Goal: Communication & Community: Ask a question

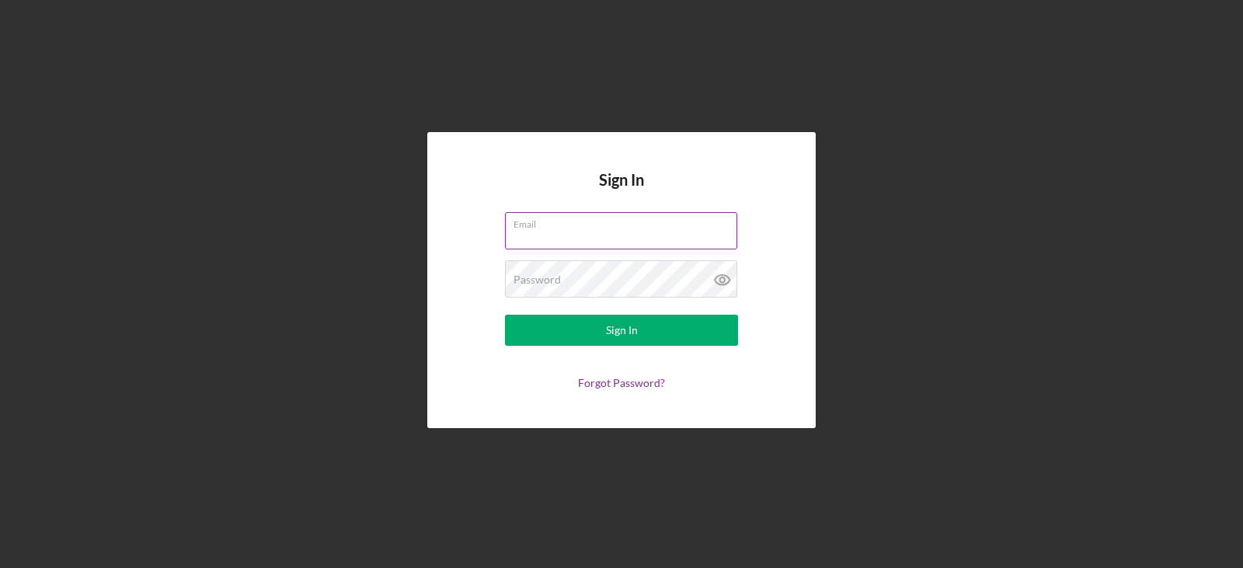
click at [663, 238] on input "Email" at bounding box center [621, 230] width 232 height 37
type input "nicci@keepmovingforwardlogistics.com"
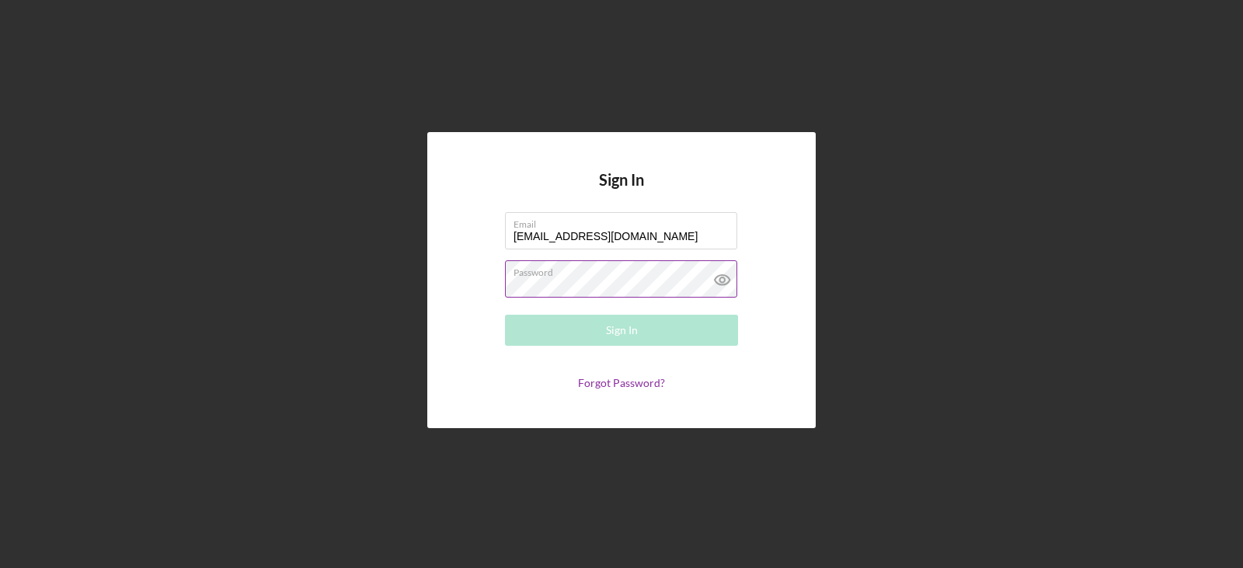
click at [617, 277] on div "Password Required" at bounding box center [621, 279] width 233 height 39
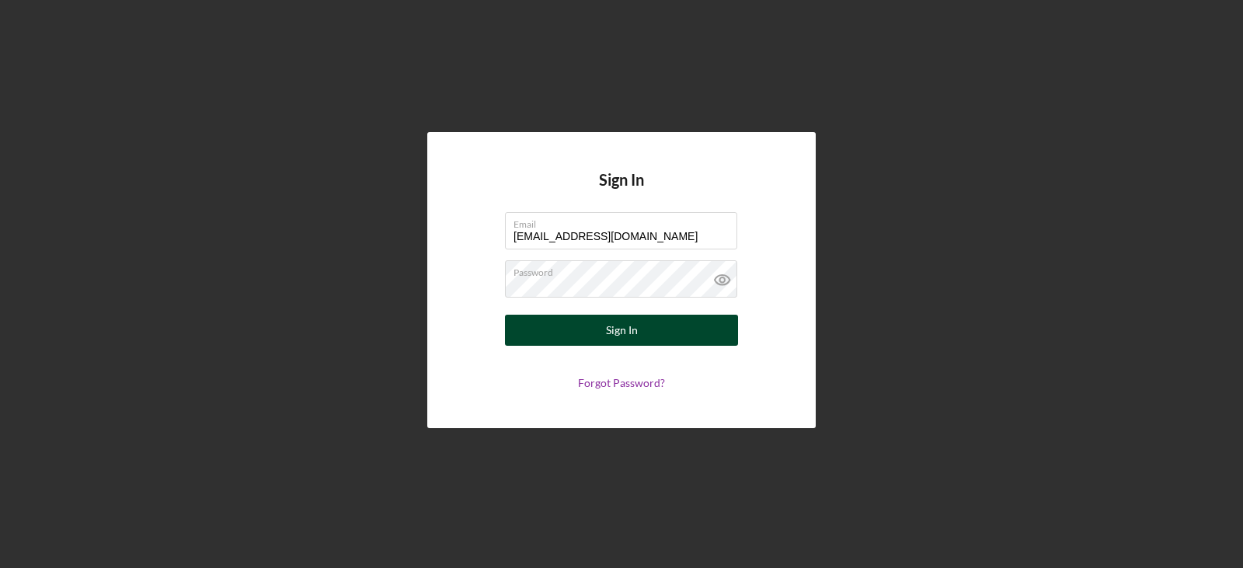
click at [606, 330] on div "Sign In" at bounding box center [622, 330] width 32 height 31
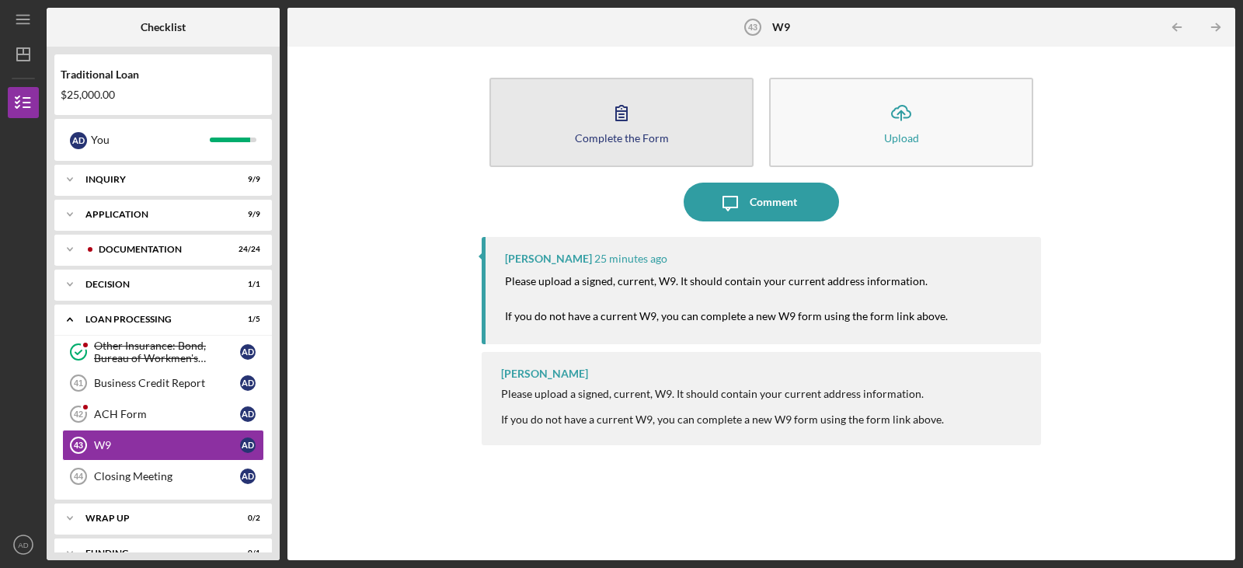
click at [642, 128] on button "Complete the Form Form" at bounding box center [621, 122] width 264 height 89
click at [594, 132] on div "Complete the Form" at bounding box center [622, 138] width 94 height 12
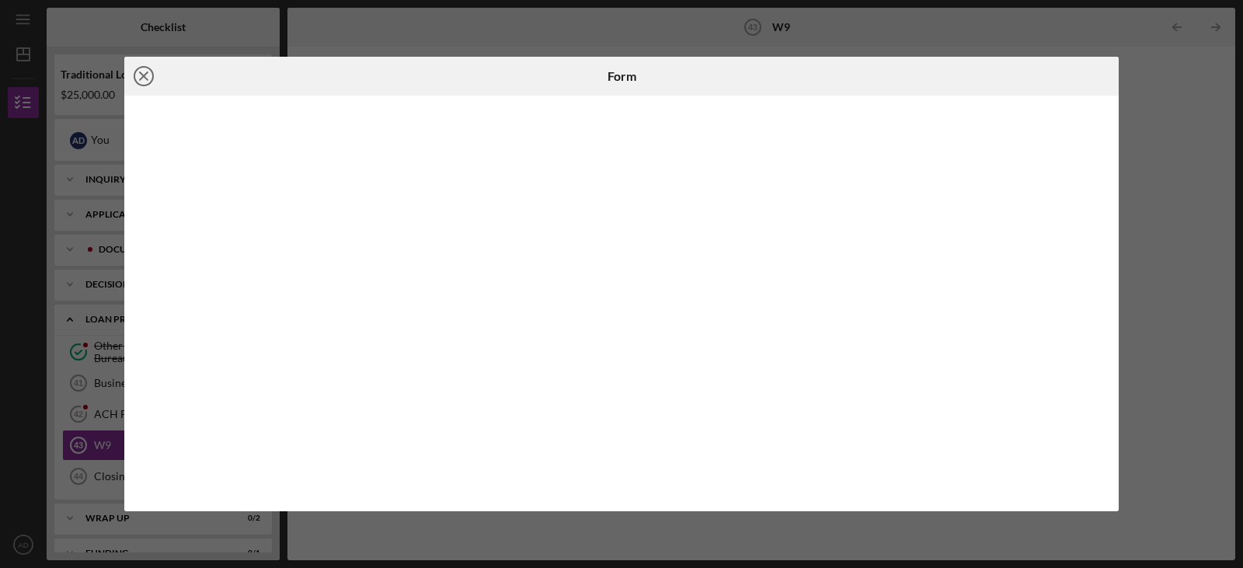
click at [148, 80] on line at bounding box center [144, 76] width 8 height 8
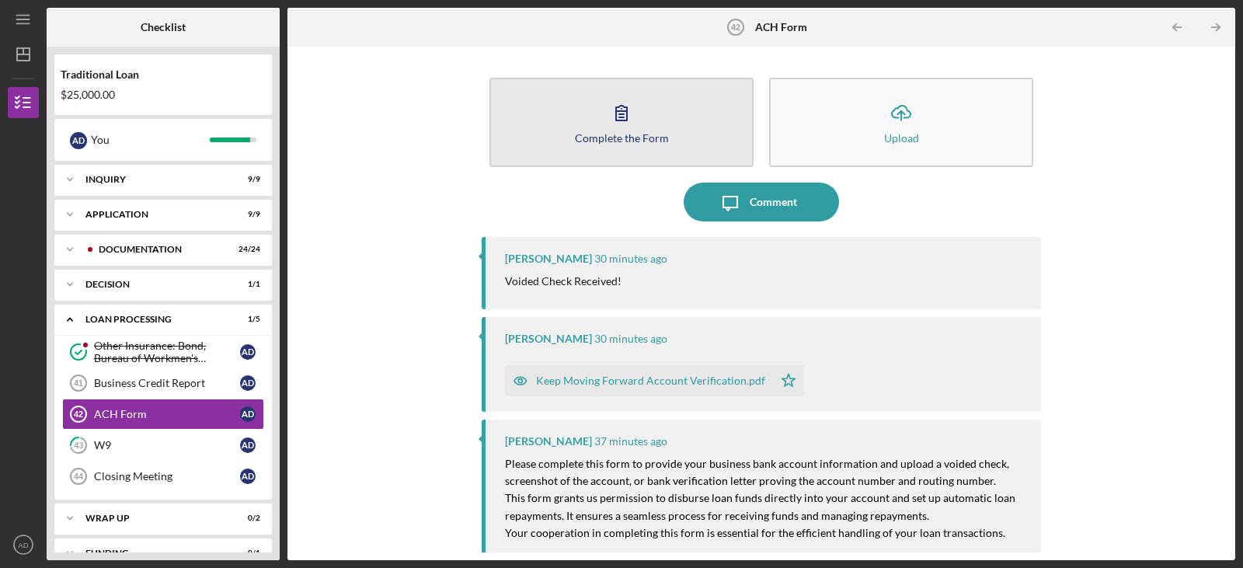
click at [628, 121] on icon "button" at bounding box center [621, 112] width 39 height 39
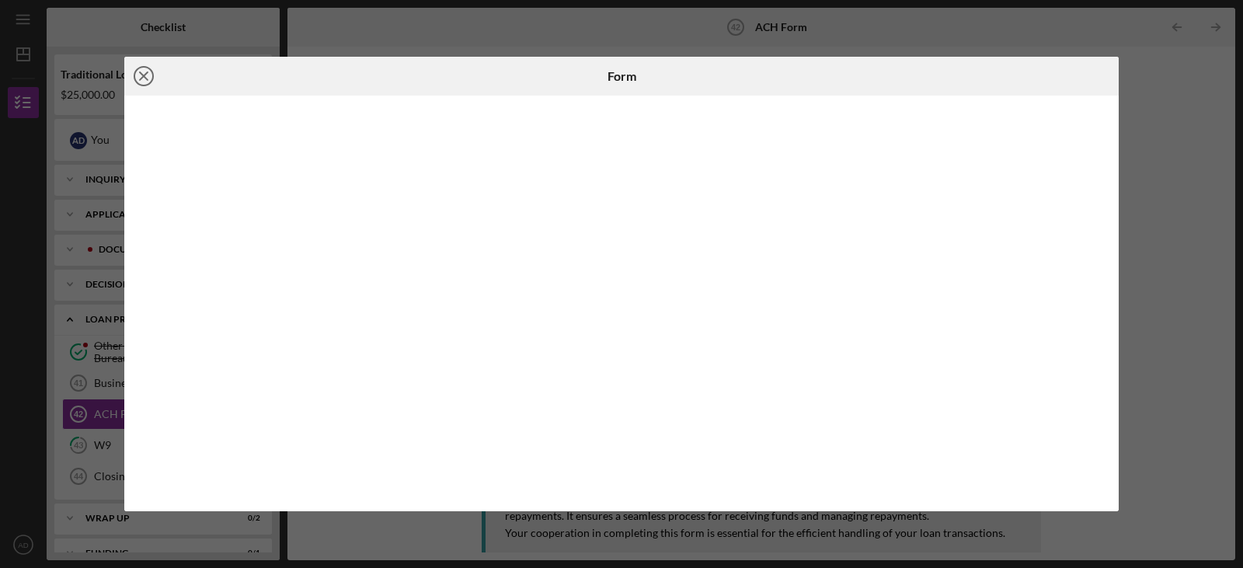
click at [140, 74] on icon "Icon/Close" at bounding box center [143, 76] width 39 height 39
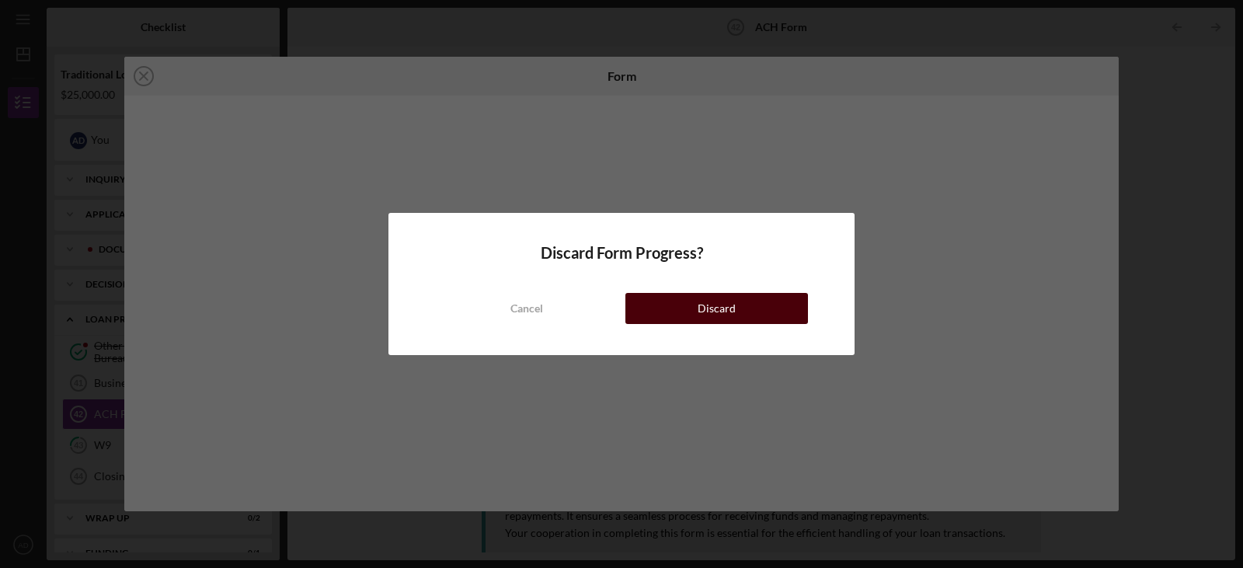
click at [697, 315] on button "Discard" at bounding box center [716, 308] width 183 height 31
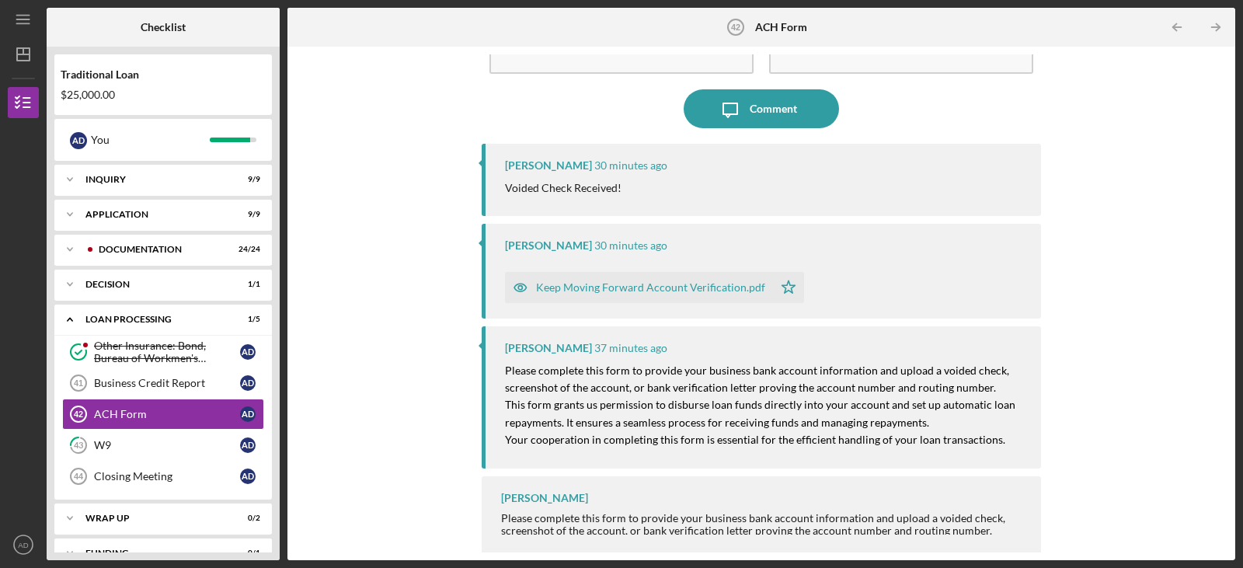
scroll to position [95, 0]
click at [1178, 216] on div "Complete the Form Form Icon/Upload Upload Icon/Message Comment Allen McConnell …" at bounding box center [761, 303] width 932 height 498
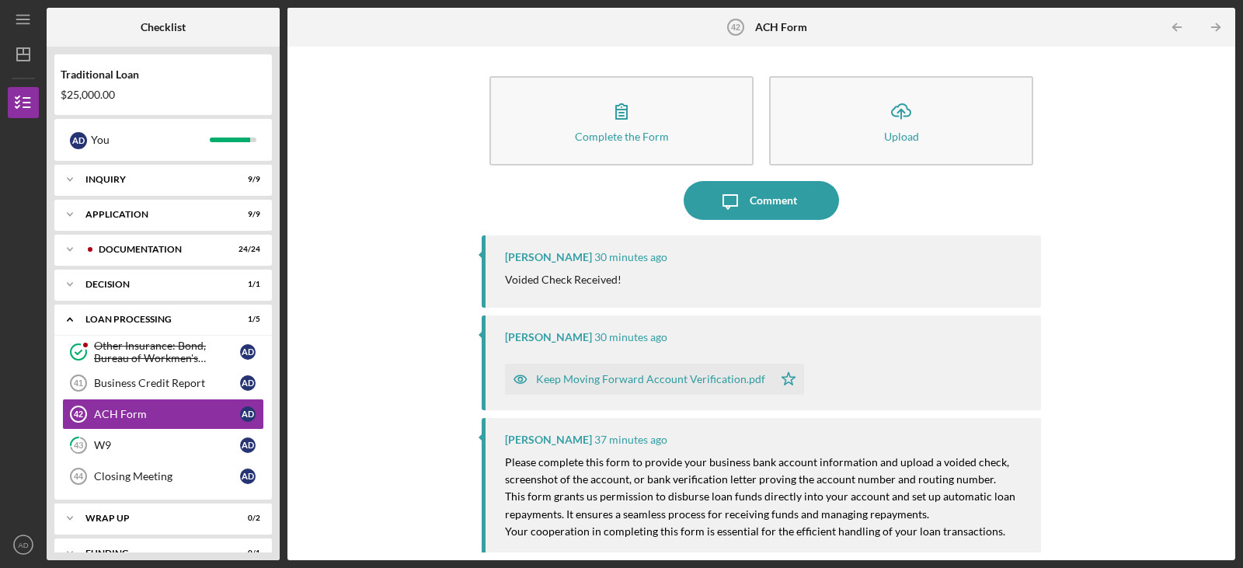
scroll to position [0, 0]
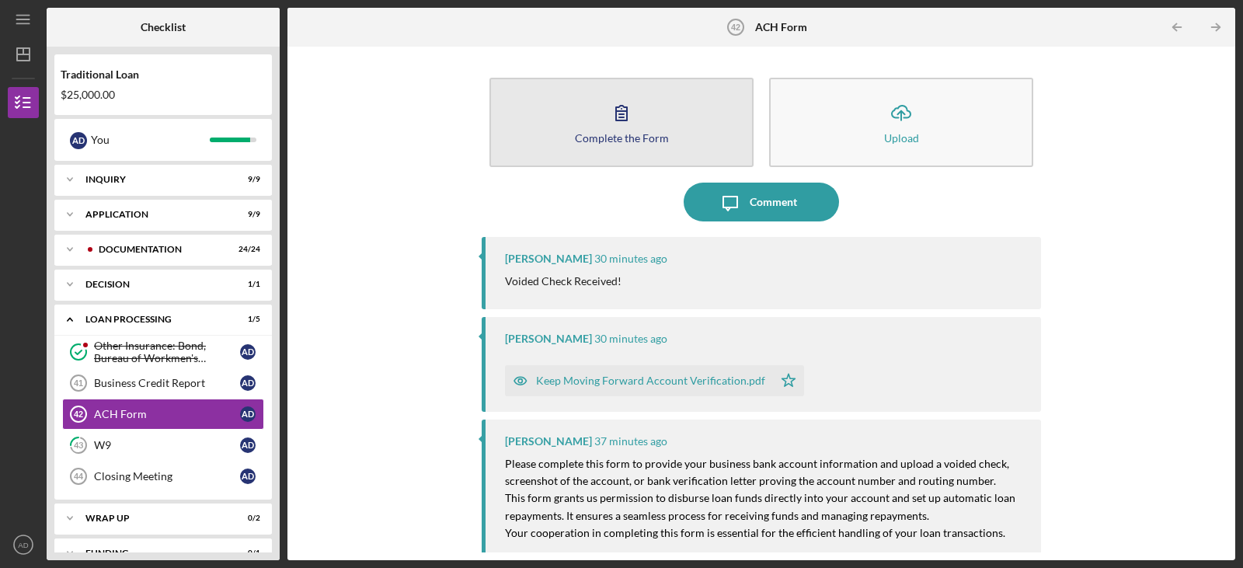
click at [623, 134] on div "Complete the Form" at bounding box center [622, 138] width 94 height 12
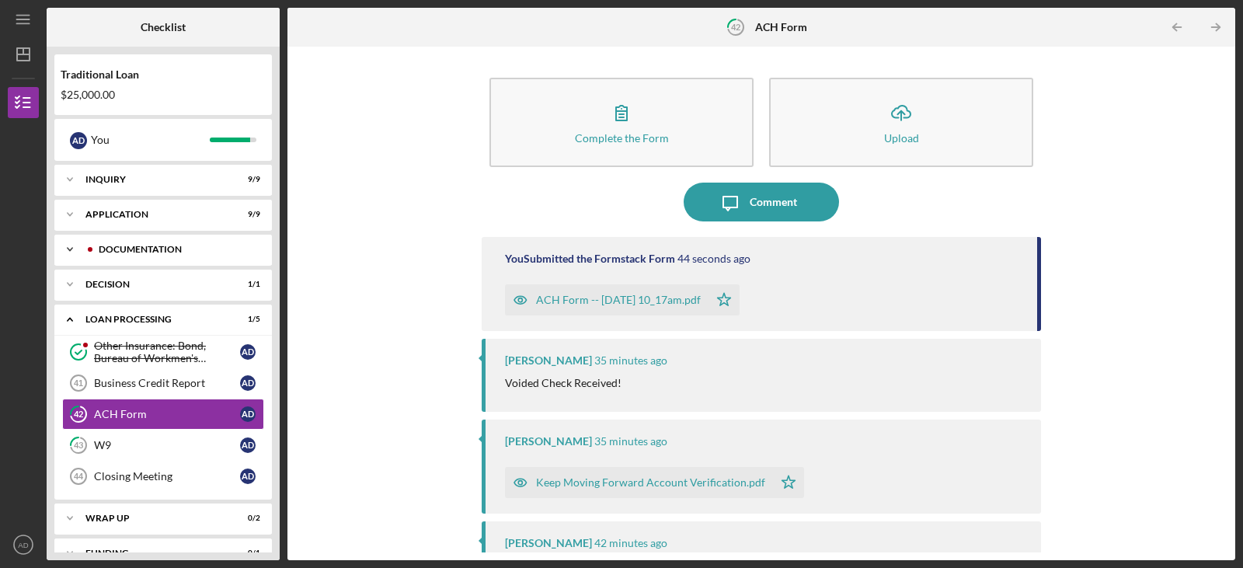
click at [165, 242] on div "Icon/Expander Documentation 24 / 24" at bounding box center [163, 249] width 218 height 31
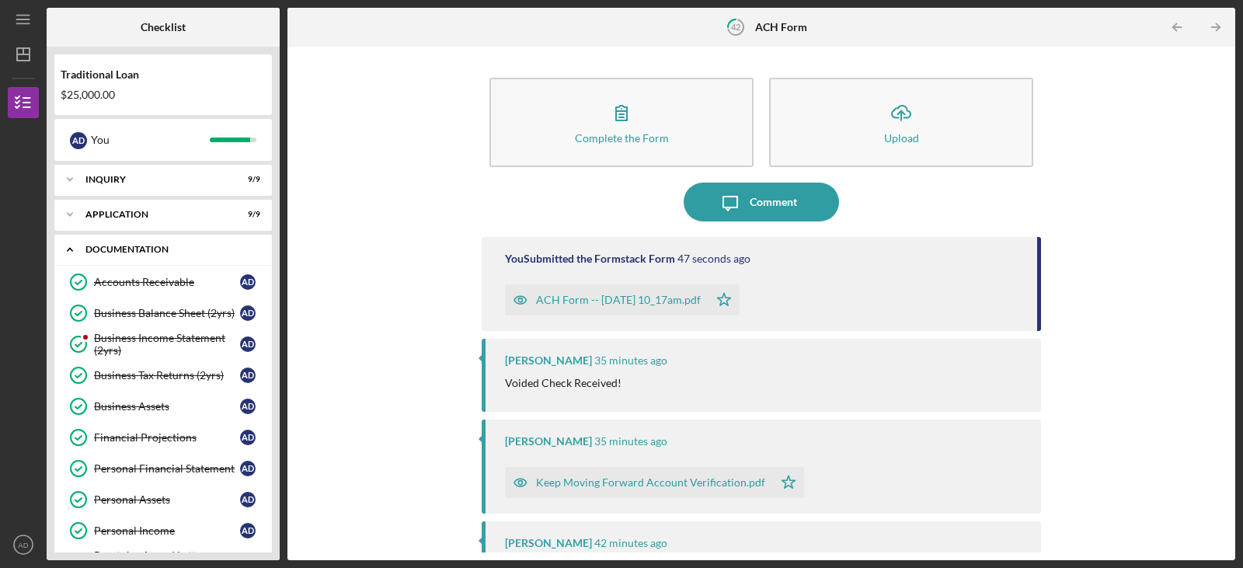
click at [158, 249] on div "Documentation" at bounding box center [168, 249] width 167 height 9
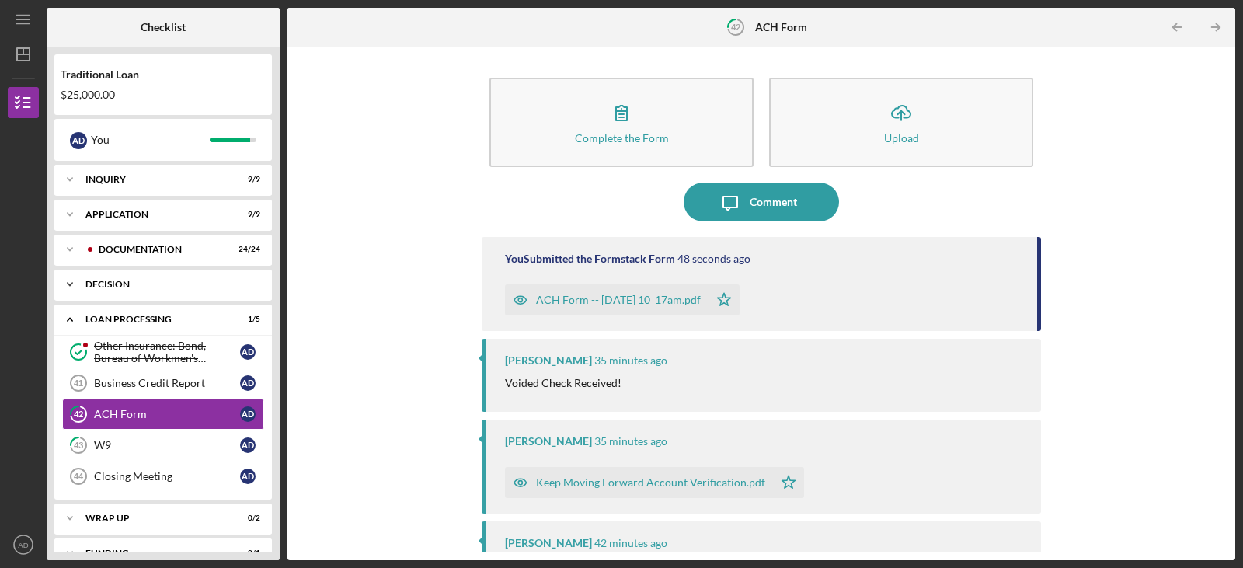
click at [140, 286] on div "Decision" at bounding box center [168, 284] width 167 height 9
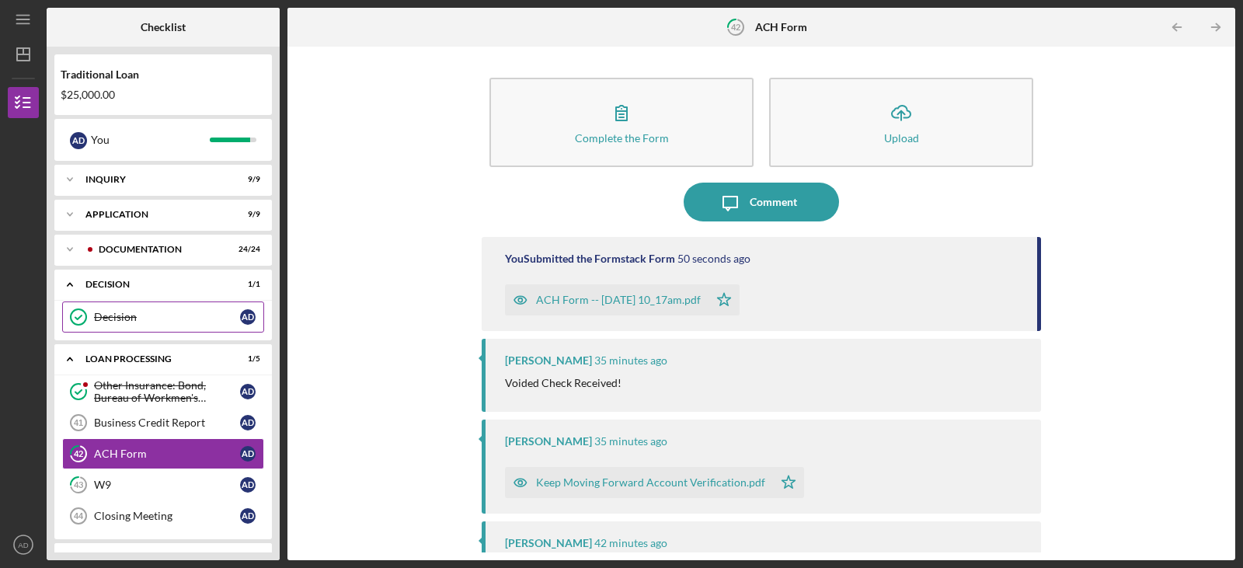
click at [129, 313] on div "Decision" at bounding box center [167, 317] width 146 height 12
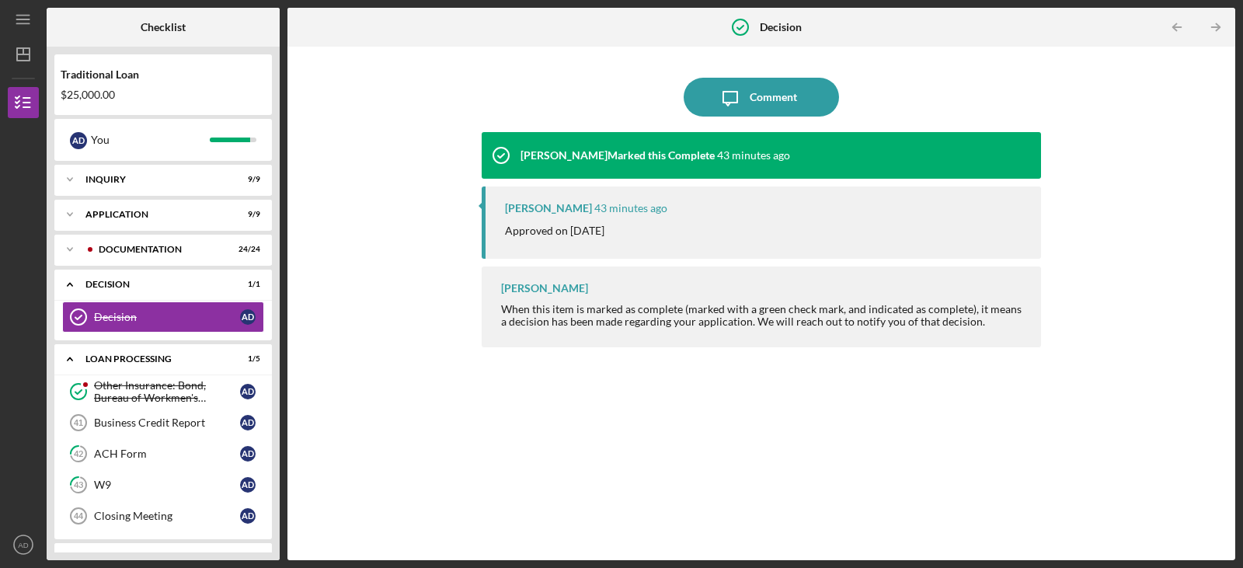
drag, startPoint x: 280, startPoint y: 271, endPoint x: 267, endPoint y: 343, distance: 73.3
click at [267, 343] on div "Checklist Traditional Loan $25,000.00 A D You Icon/Expander Inquiry 9 / 9 Icon/…" at bounding box center [641, 284] width 1189 height 552
click at [147, 382] on div "Other Insurance: Bond, Bureau of Workmen's Compensation, Life Insurance" at bounding box center [167, 391] width 146 height 25
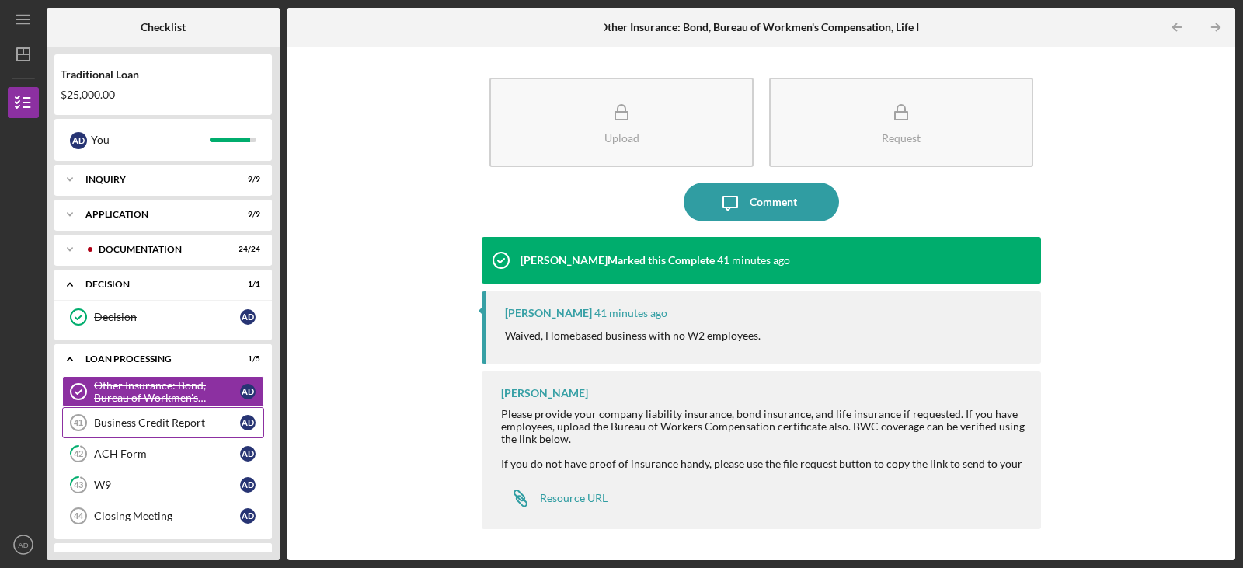
click at [140, 416] on div "Business Credit Report" at bounding box center [167, 422] width 146 height 12
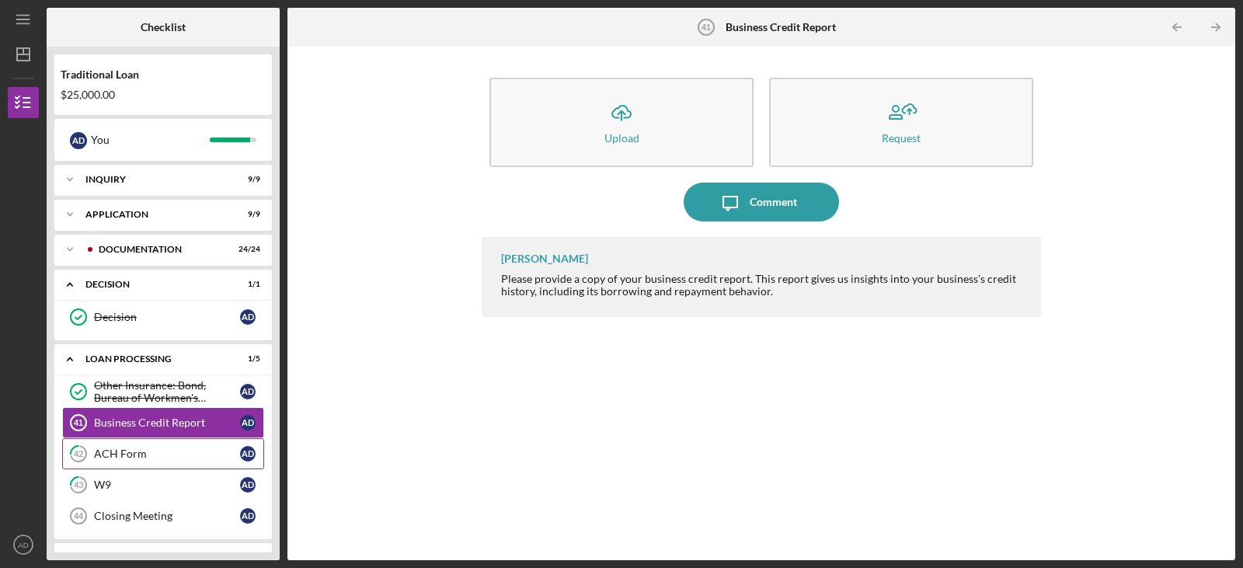
click at [134, 446] on link "42 ACH Form A D" at bounding box center [163, 453] width 202 height 31
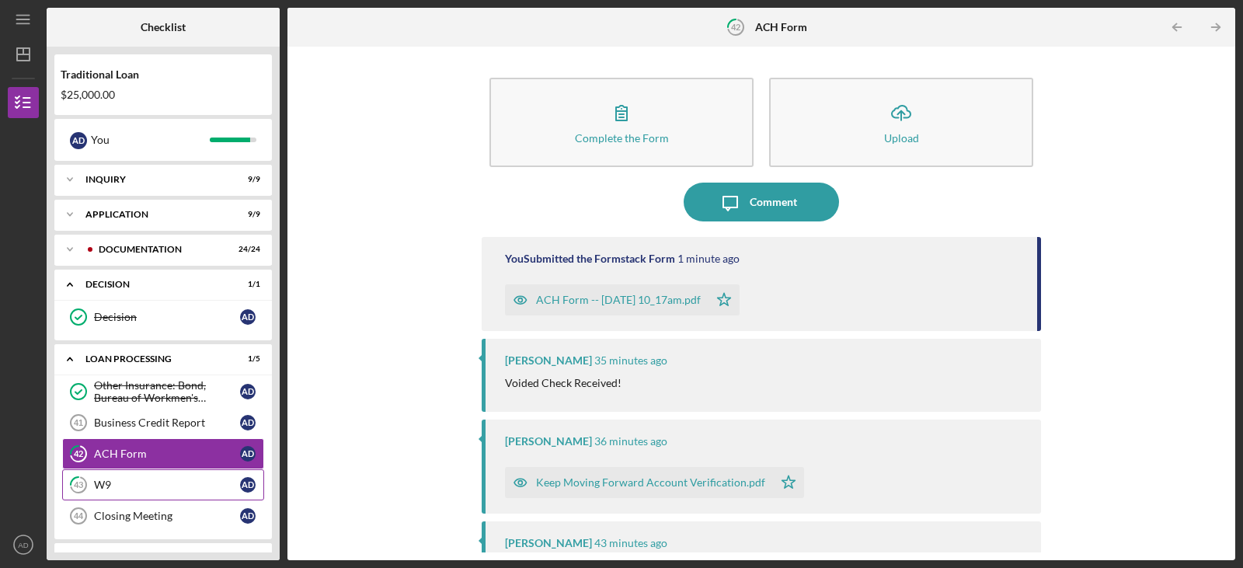
click at [126, 479] on div "W9" at bounding box center [167, 485] width 146 height 12
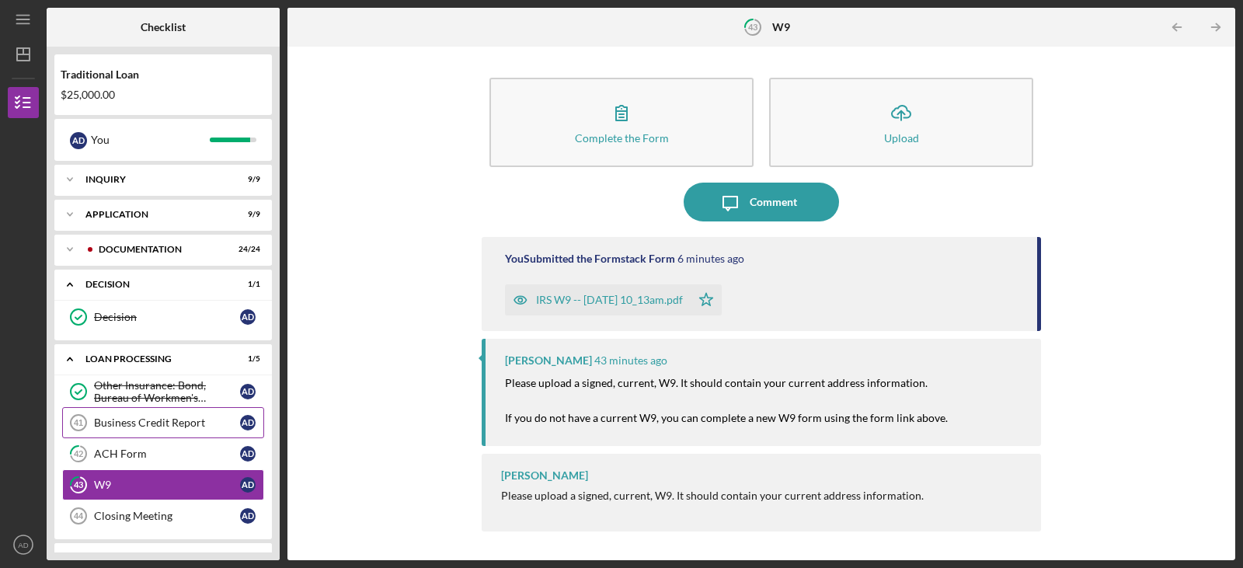
click at [141, 424] on div "Business Credit Report" at bounding box center [167, 422] width 146 height 12
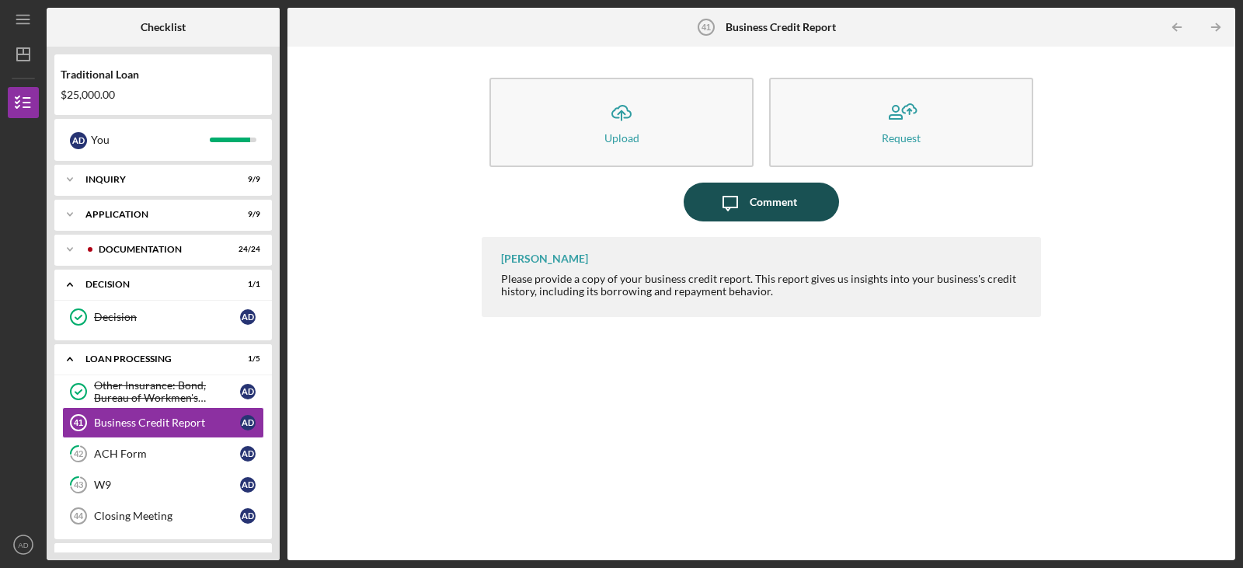
click at [740, 211] on icon "Icon/Message" at bounding box center [730, 202] width 39 height 39
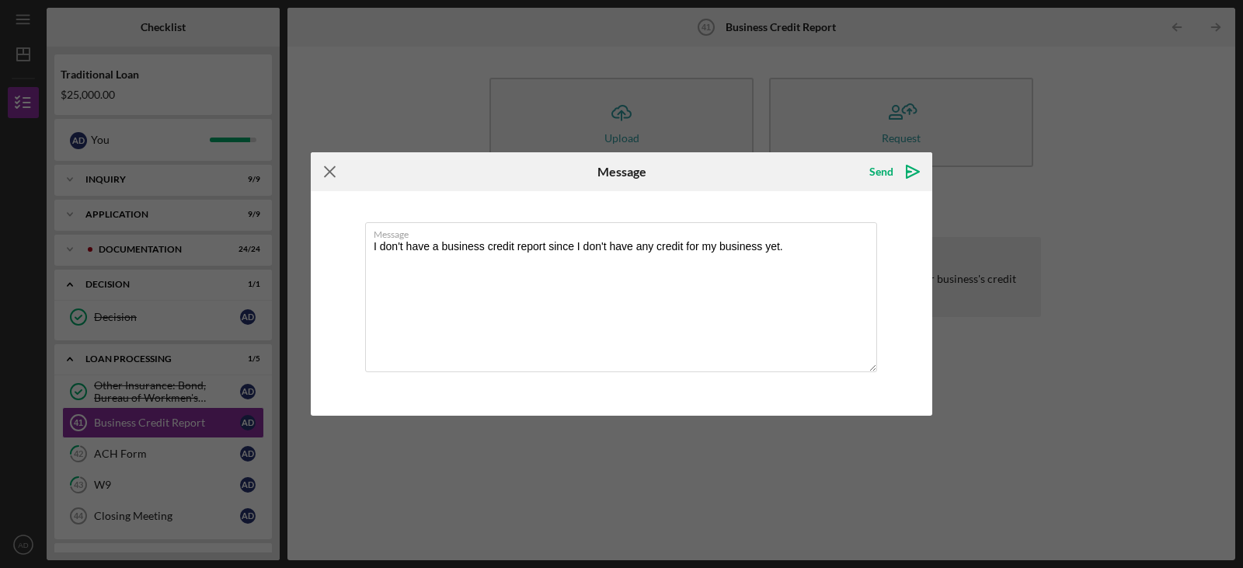
type textarea "I don't have a business credit report since I don't have any credit for my busi…"
click at [331, 169] on icon "Icon/Menu Close" at bounding box center [330, 171] width 39 height 39
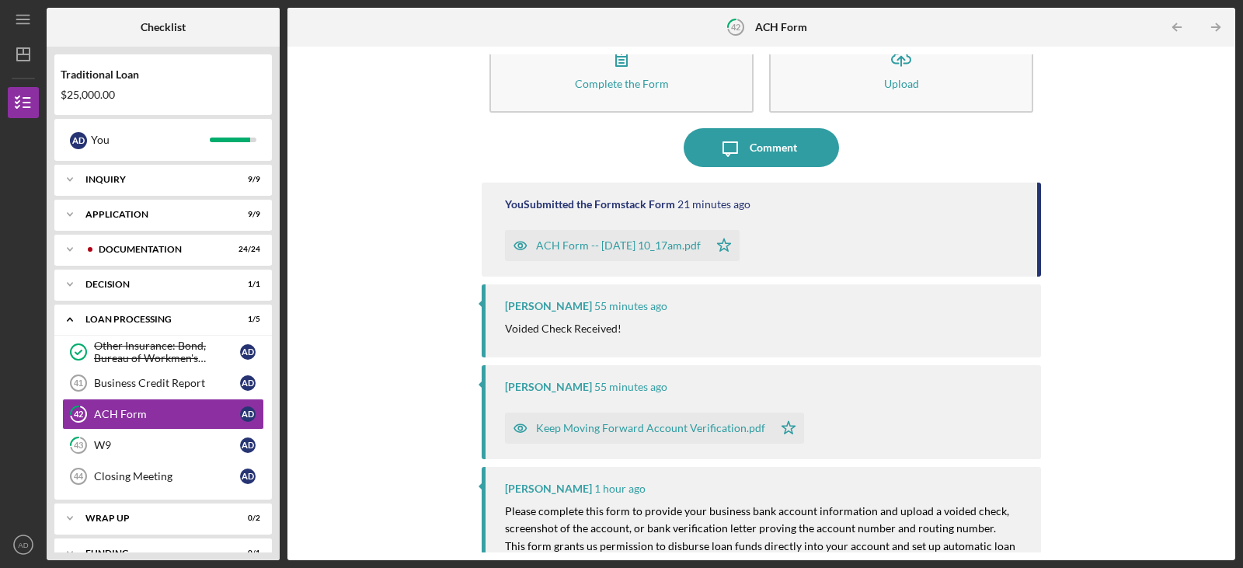
scroll to position [80, 0]
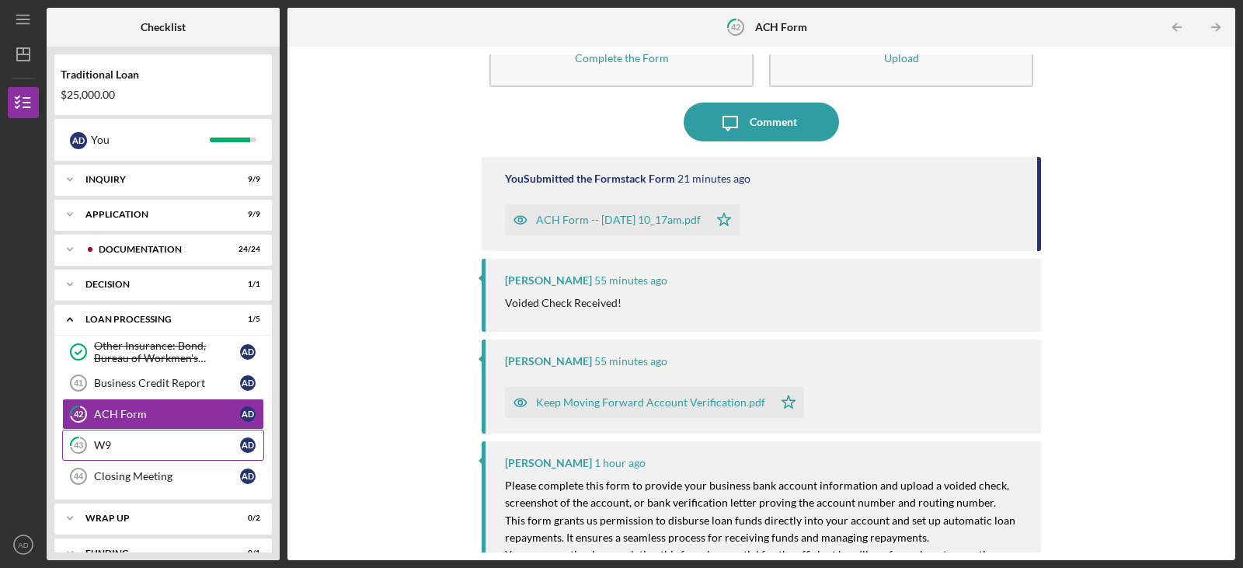
click at [155, 447] on div "W9" at bounding box center [167, 445] width 146 height 12
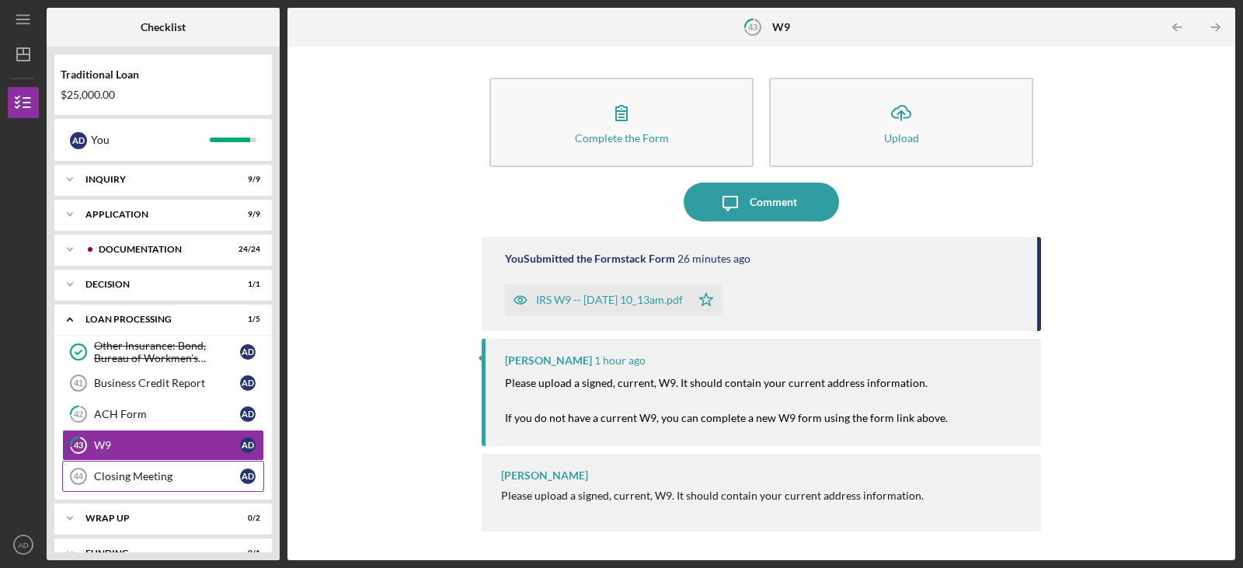
click at [139, 481] on div "Closing Meeting" at bounding box center [167, 476] width 146 height 12
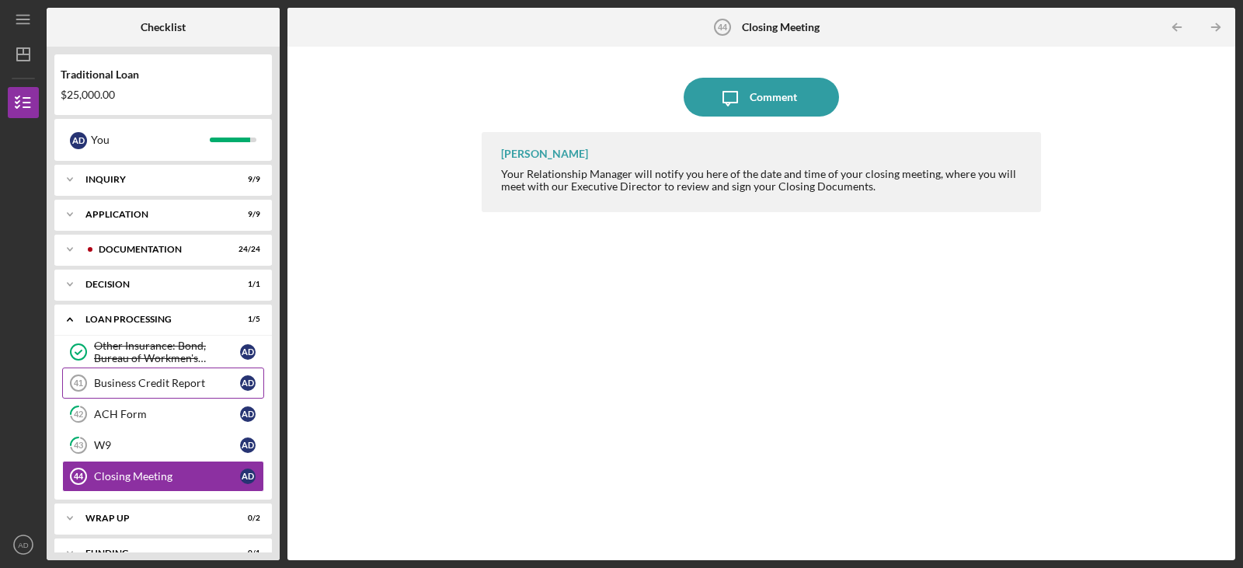
click at [171, 389] on div "Business Credit Report" at bounding box center [167, 383] width 146 height 12
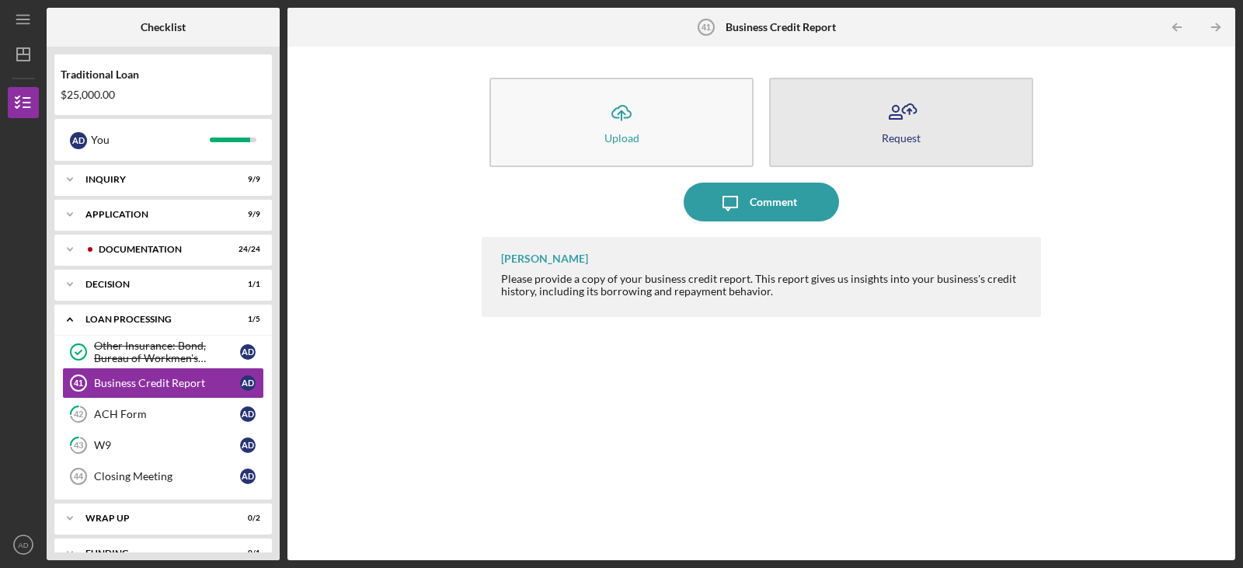
click at [900, 124] on icon "button" at bounding box center [901, 112] width 39 height 39
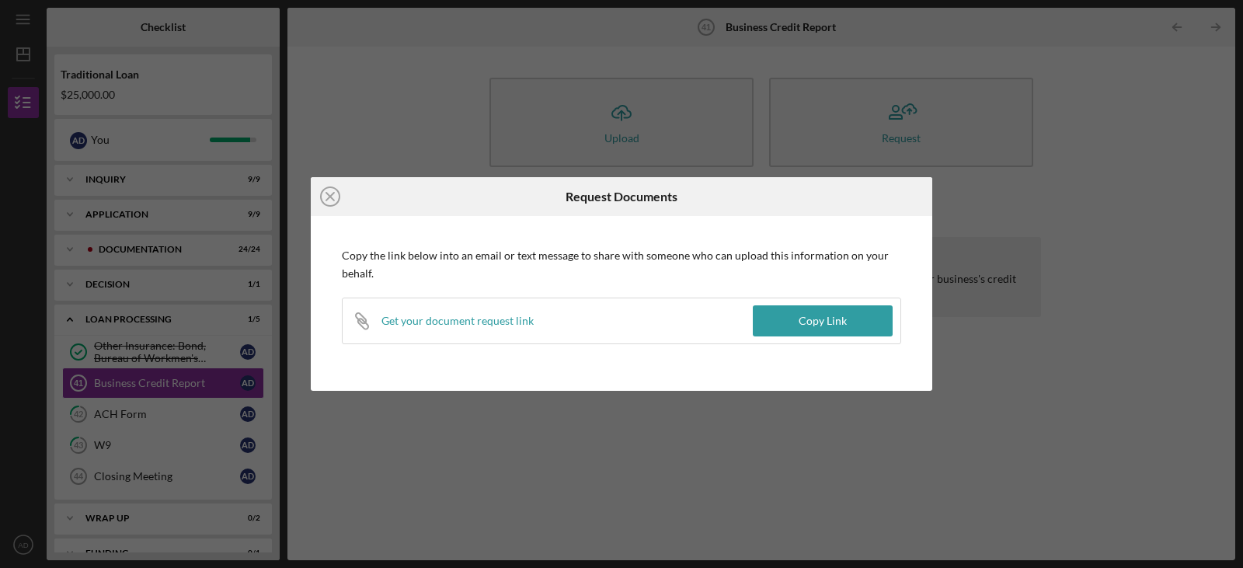
click at [644, 486] on div "Icon/Close Request Documents Copy the link below into an email or text message …" at bounding box center [621, 284] width 1243 height 568
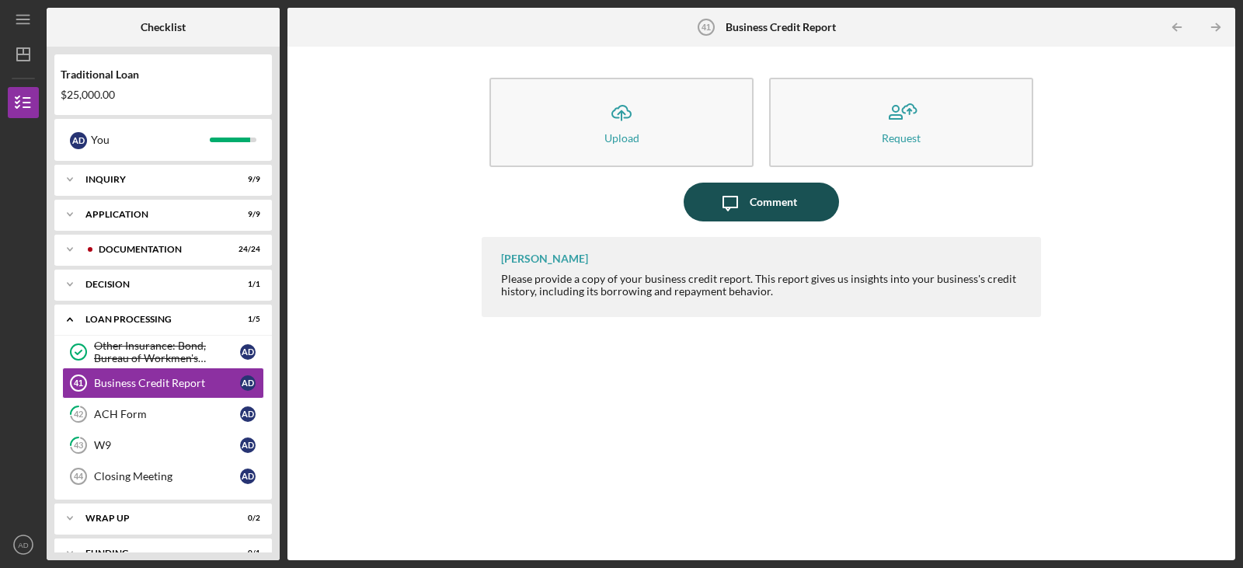
click at [774, 197] on div "Comment" at bounding box center [773, 202] width 47 height 39
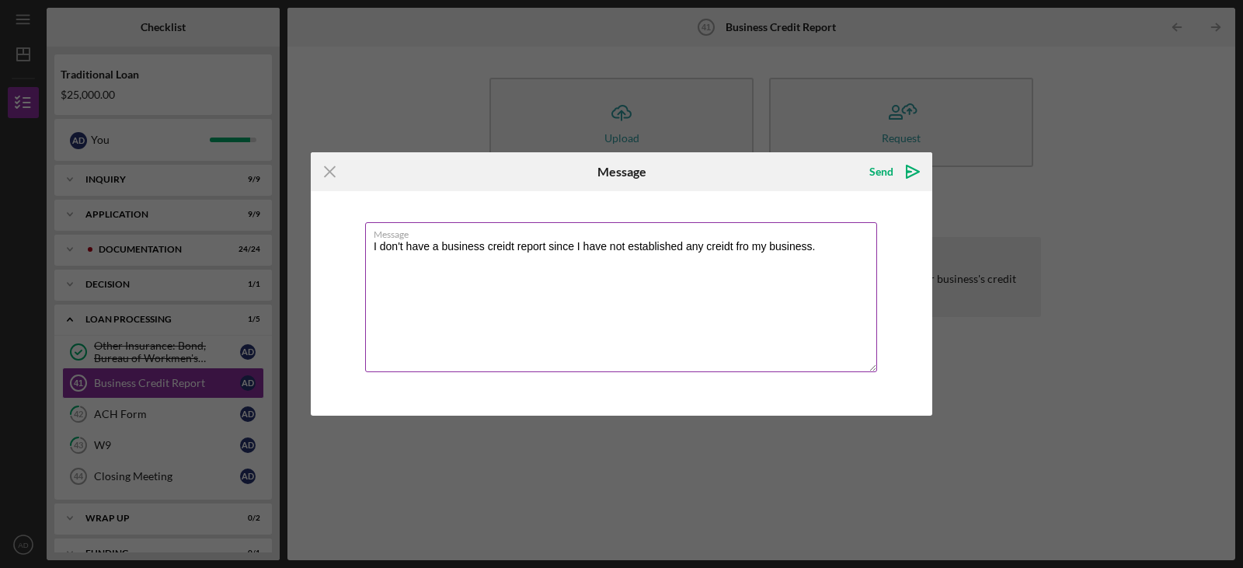
click at [502, 248] on textarea "I don't have a business creidt report since I have not established any creidt f…" at bounding box center [621, 297] width 512 height 150
click at [745, 250] on textarea "I don't have a business credit report since I have not established any credit f…" at bounding box center [621, 297] width 512 height 150
click at [818, 249] on textarea "I don't have a business credit report since I have not established any credit f…" at bounding box center [621, 297] width 512 height 150
type textarea "I don't have a business credit report since I have not established any credit f…"
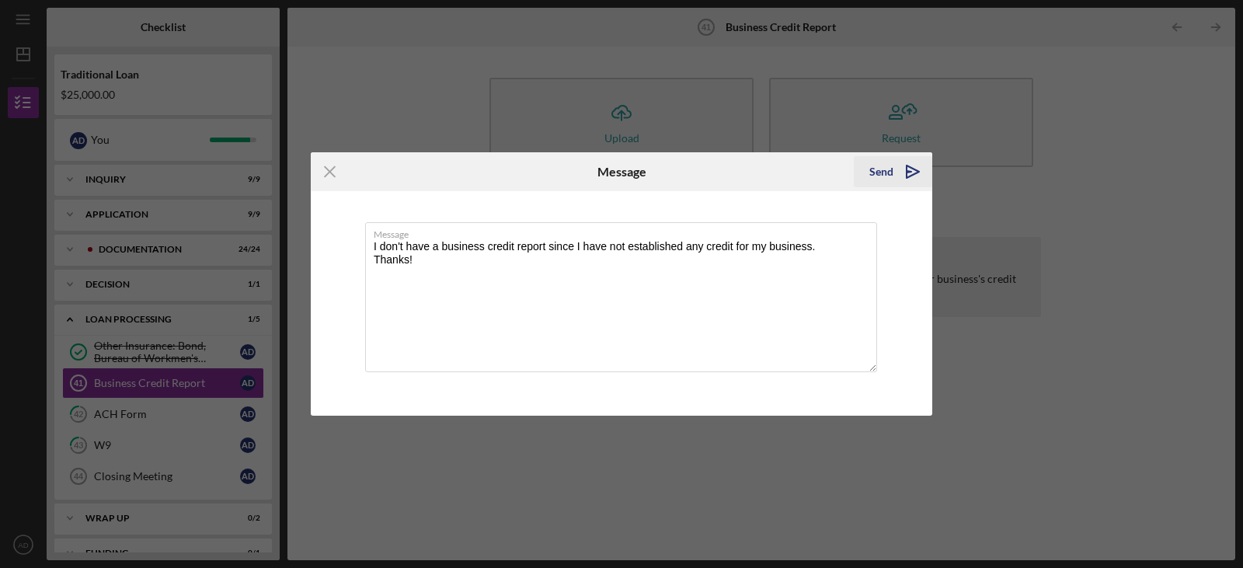
click at [884, 176] on div "Send" at bounding box center [881, 171] width 24 height 31
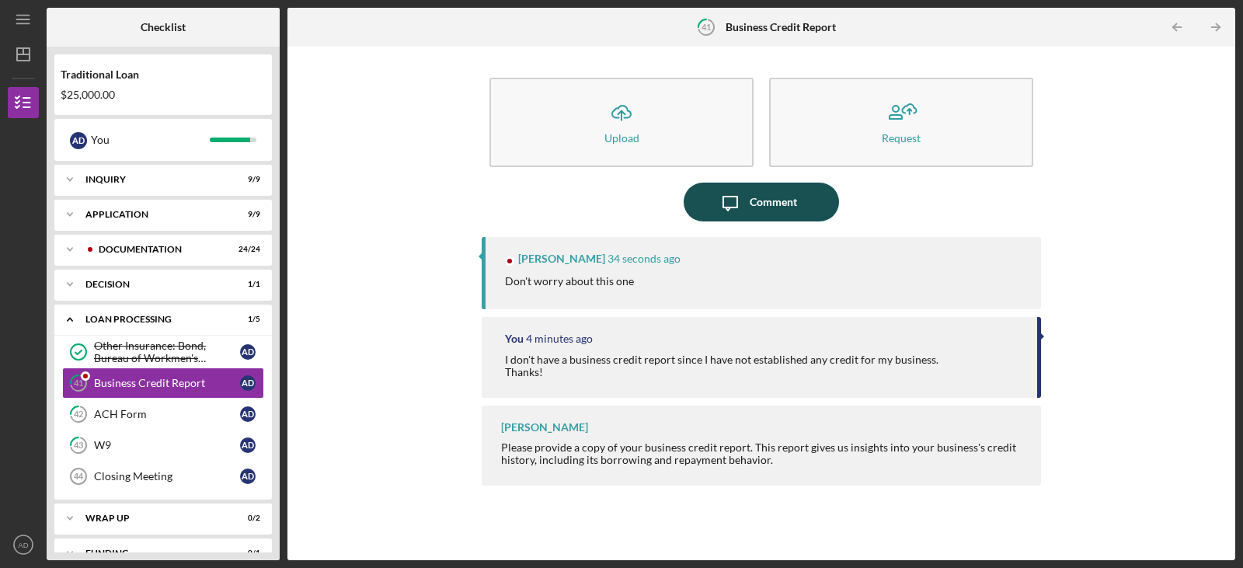
click at [754, 212] on div "Comment" at bounding box center [773, 202] width 47 height 39
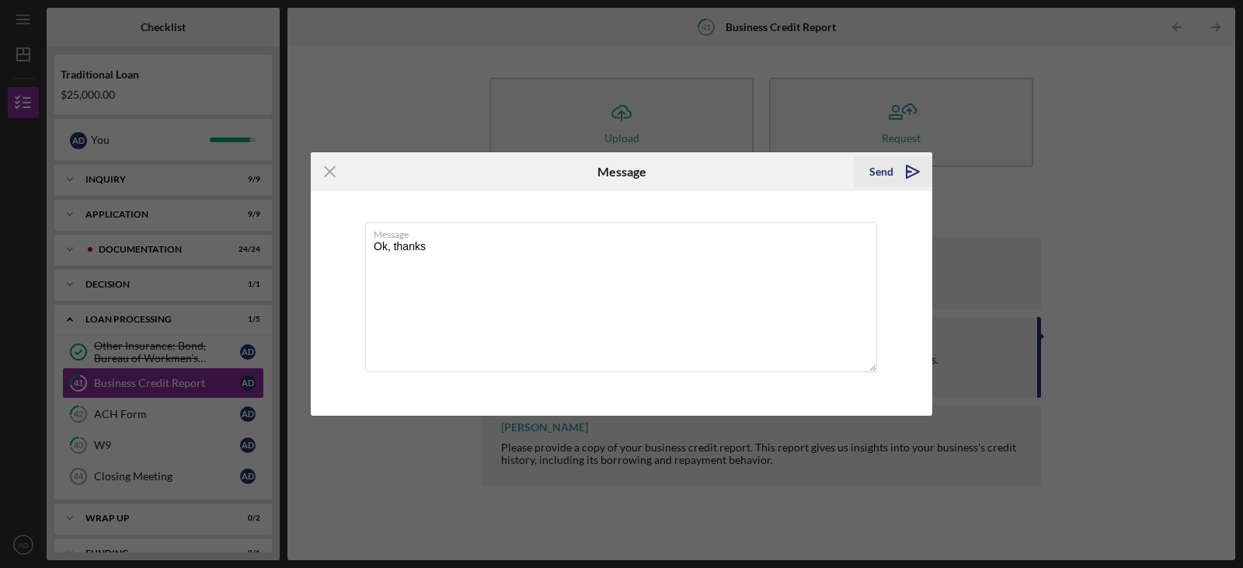
type textarea "Ok, thanks"
click at [882, 176] on div "Send" at bounding box center [881, 171] width 24 height 31
